Goal: Information Seeking & Learning: Find specific fact

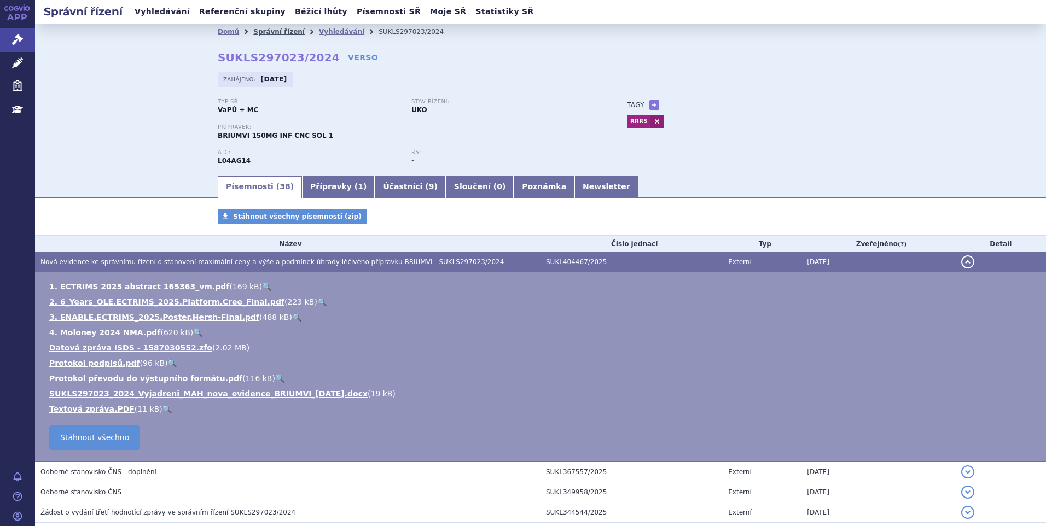
click at [272, 28] on link "Správní řízení" at bounding box center [278, 32] width 51 height 8
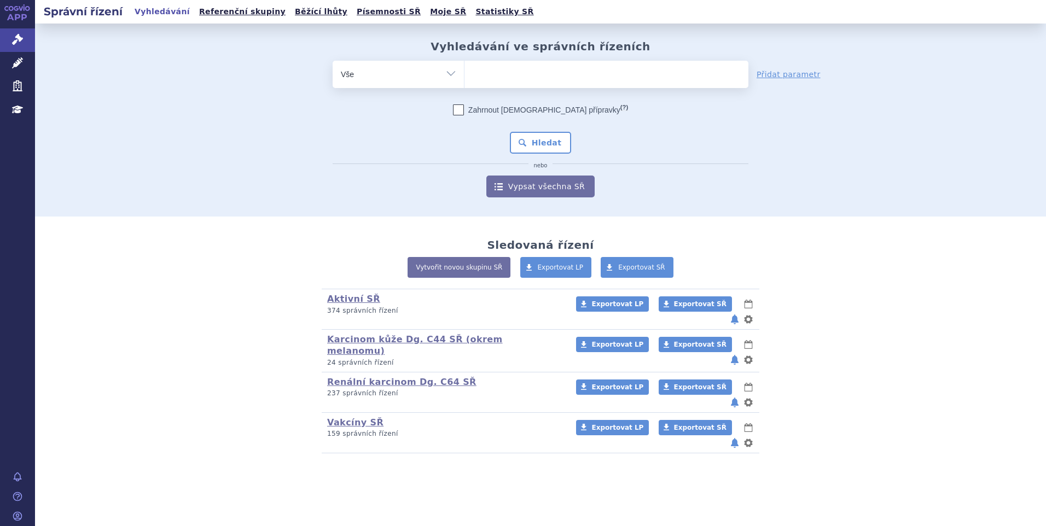
click at [520, 73] on ul at bounding box center [607, 72] width 284 height 23
click at [465, 73] on select at bounding box center [464, 73] width 1 height 27
type input "fa"
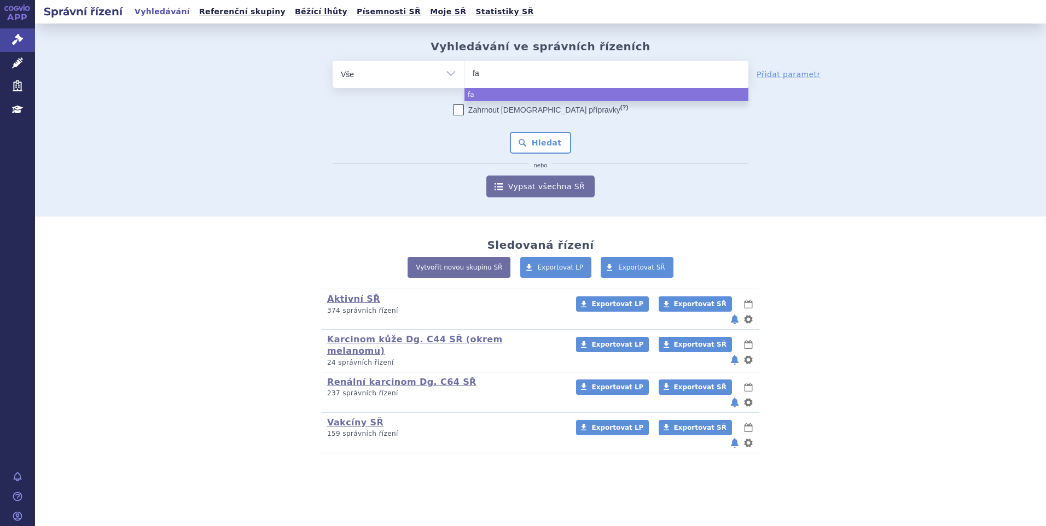
type input "fab"
type input "fabhal"
type input "fabhalt"
type input "fabhalta"
select select "fabhalta"
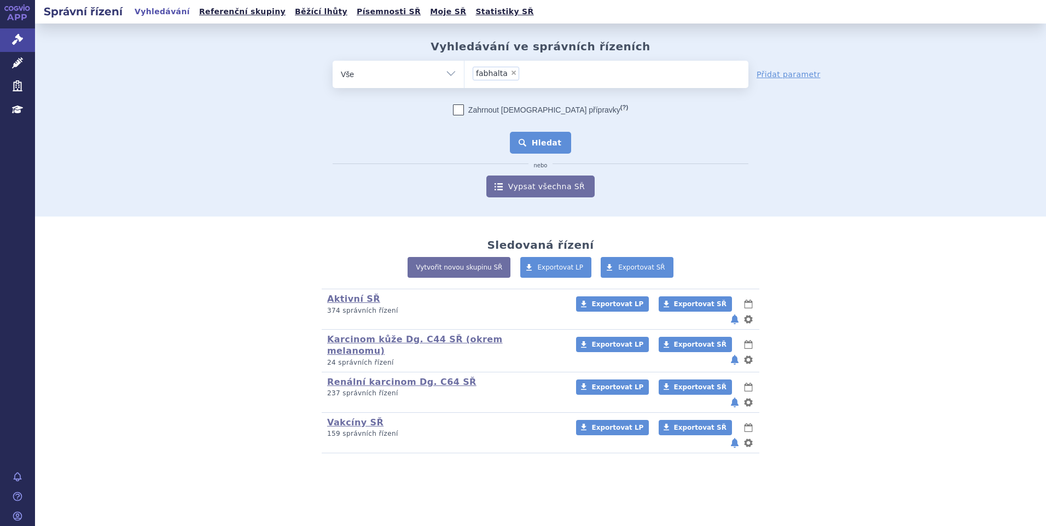
drag, startPoint x: 525, startPoint y: 137, endPoint x: 530, endPoint y: 130, distance: 8.4
click at [525, 136] on button "Hledat" at bounding box center [541, 143] width 62 height 22
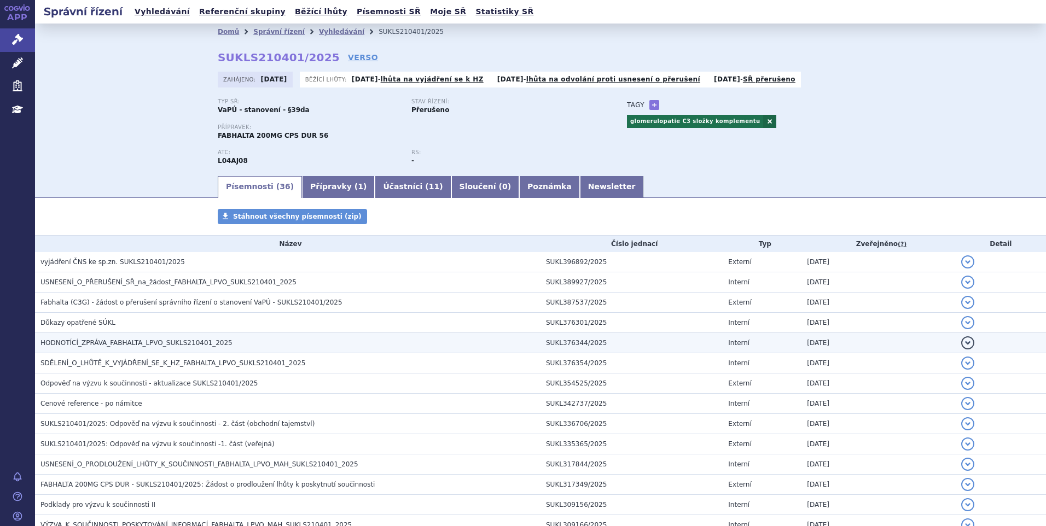
click at [113, 339] on span "HODNOTÍCÍ_ZPRÁVA_FABHALTA_LPVO_SUKLS210401_2025" at bounding box center [136, 343] width 192 height 8
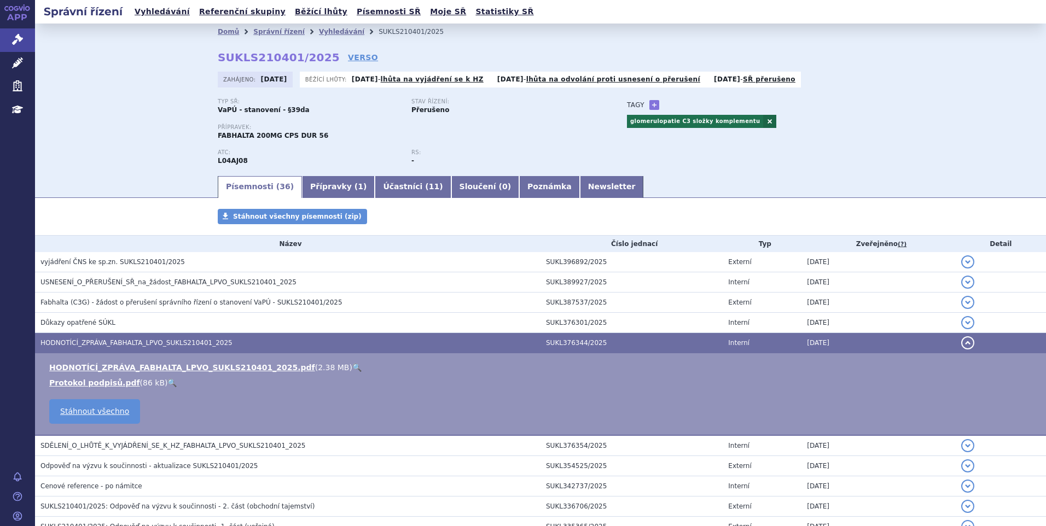
click at [352, 364] on link "🔍" at bounding box center [356, 367] width 9 height 9
